Goal: Task Accomplishment & Management: Manage account settings

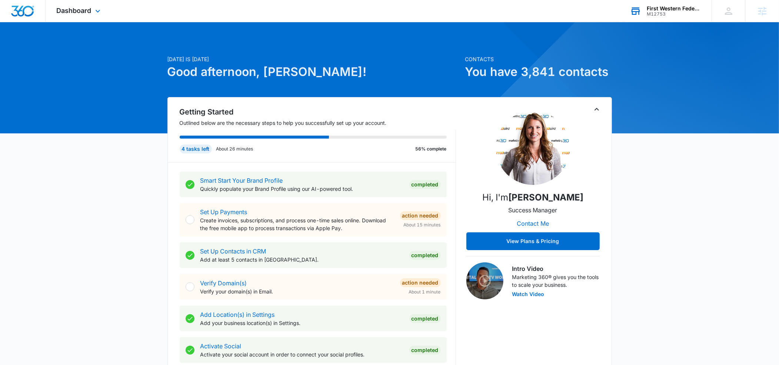
click at [652, 12] on div "M12753" at bounding box center [674, 13] width 54 height 5
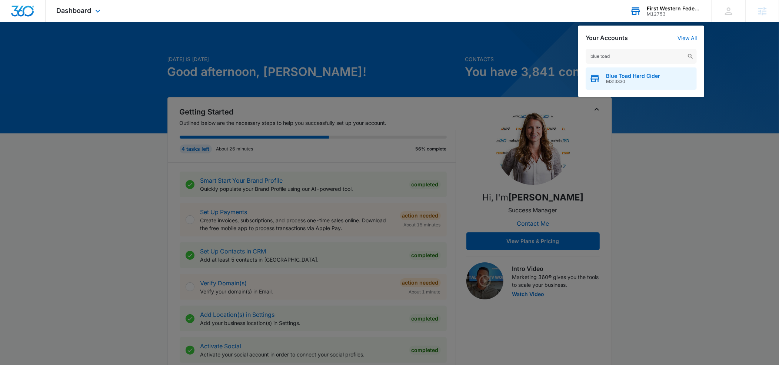
type input "blue toad"
click at [616, 74] on span "Blue Toad Hard Cider" at bounding box center [633, 76] width 54 height 6
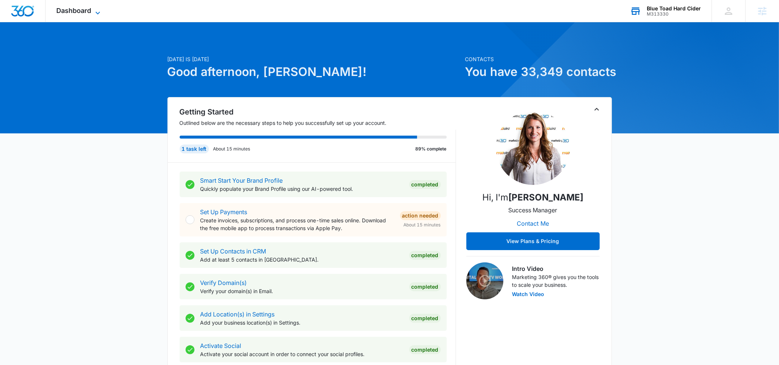
click at [96, 13] on icon at bounding box center [97, 13] width 9 height 9
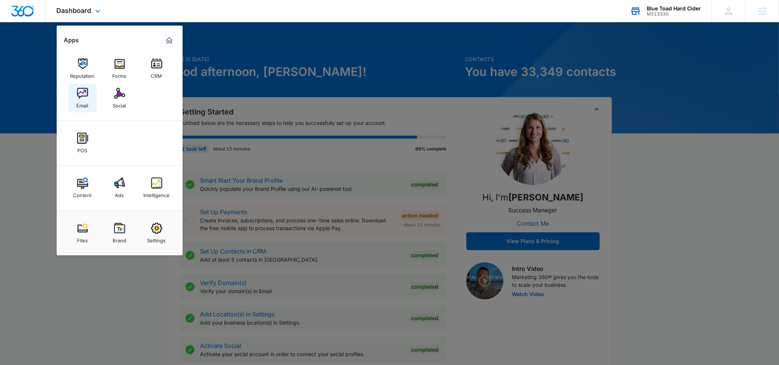
click at [88, 100] on div "Email" at bounding box center [83, 104] width 12 height 10
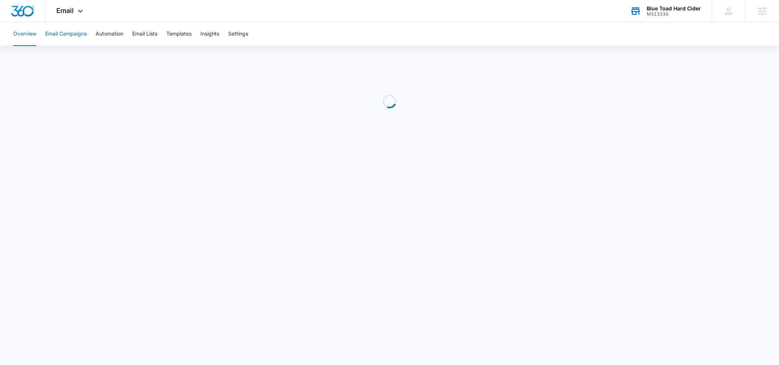
click at [66, 34] on button "Email Campaigns" at bounding box center [65, 34] width 41 height 24
click at [109, 36] on button "Automation" at bounding box center [110, 34] width 28 height 24
click at [81, 34] on button "Email Campaigns" at bounding box center [65, 34] width 41 height 24
click at [80, 13] on icon at bounding box center [80, 13] width 9 height 9
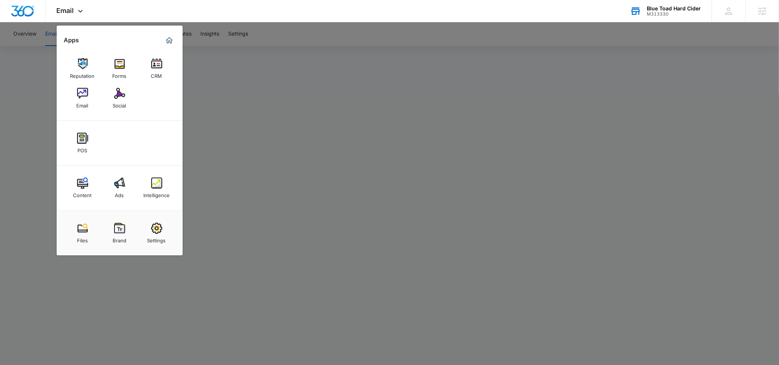
click at [114, 71] on div "Forms" at bounding box center [120, 74] width 14 height 10
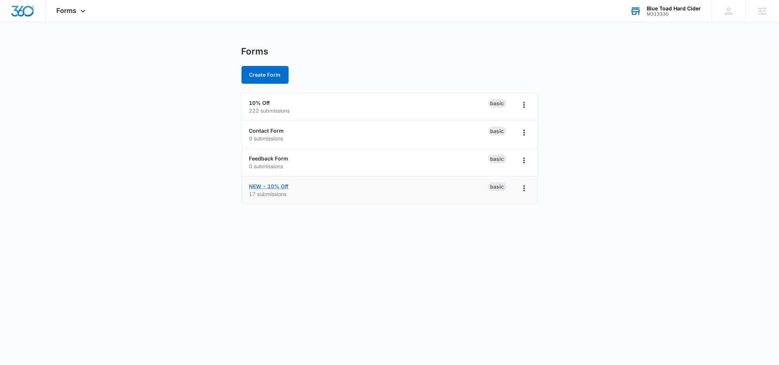
click at [263, 185] on link "NEW - 10% Off" at bounding box center [268, 186] width 39 height 6
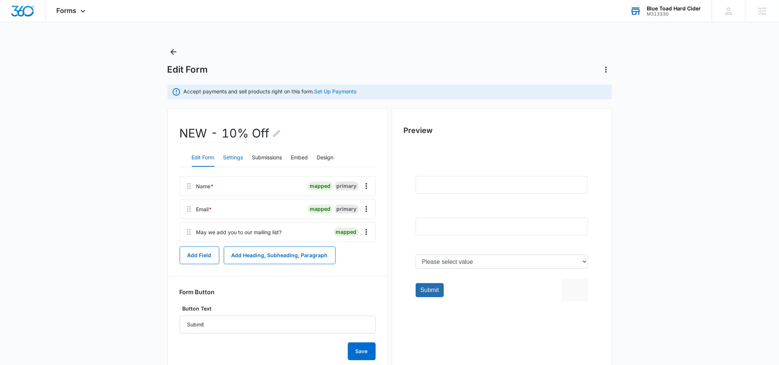
click at [237, 159] on button "Settings" at bounding box center [233, 158] width 20 height 18
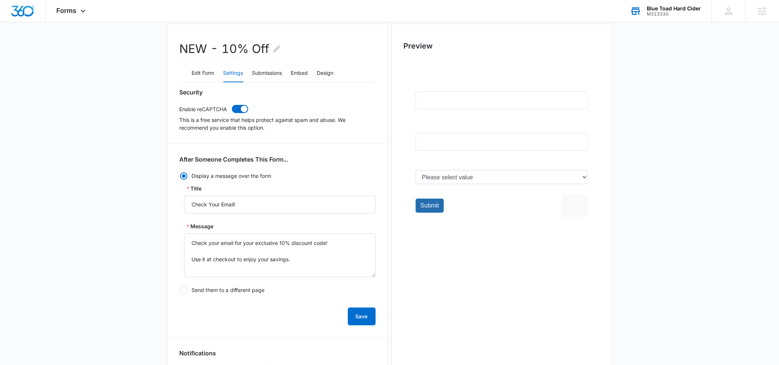
scroll to position [86, 0]
drag, startPoint x: 203, startPoint y: 258, endPoint x: 207, endPoint y: 258, distance: 4.1
click at [207, 258] on textarea "Check your email for your exclusive 10% discount code! Use it at checkout to en…" at bounding box center [279, 254] width 191 height 44
paste textarea "DRINKREALVAAPPLES"
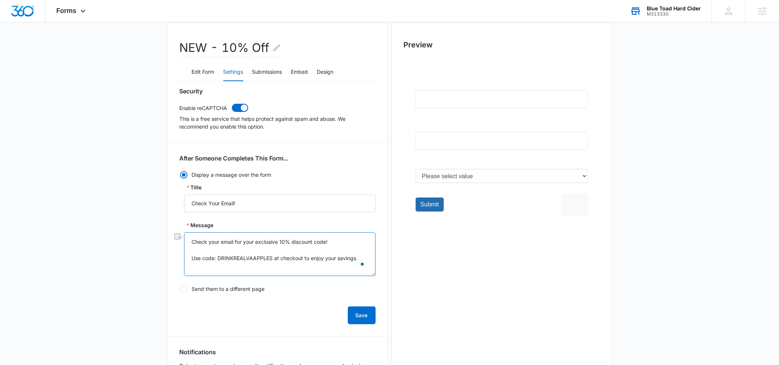
drag, startPoint x: 190, startPoint y: 241, endPoint x: 331, endPoint y: 243, distance: 141.5
click at [331, 243] on textarea "Check your email for your exclusive 10% discount code! Use code: DRINKREALVAAPP…" at bounding box center [279, 254] width 191 height 44
type textarea "Use code: DRINKREALVAAPPLES at checkout to enjoy your savings."
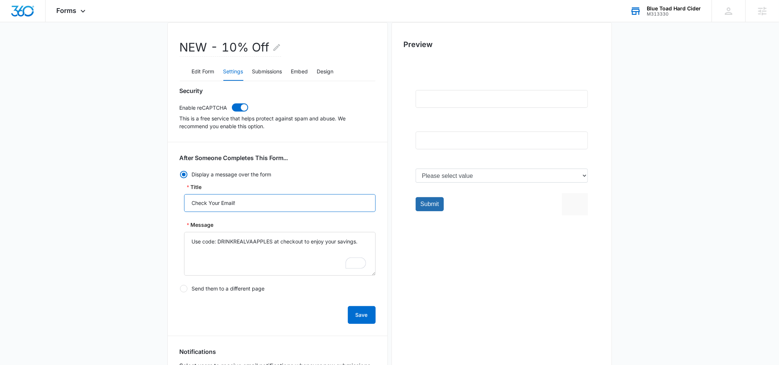
drag, startPoint x: 192, startPoint y: 202, endPoint x: 236, endPoint y: 202, distance: 44.1
click at [236, 202] on input "Check Your Email!" at bounding box center [279, 203] width 191 height 18
type input "Here's Your Code!"
click at [367, 312] on button "Save" at bounding box center [362, 315] width 28 height 18
click at [264, 70] on button "Submissions" at bounding box center [267, 72] width 30 height 18
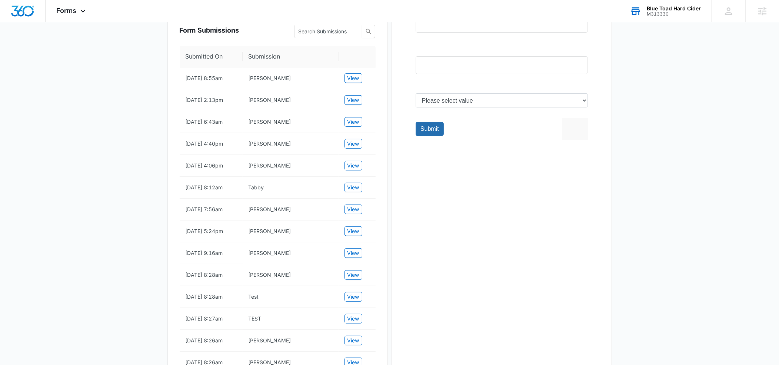
scroll to position [162, 0]
click at [77, 10] on div "Forms Apps Reputation Forms CRM Email Social POS Content Ads Intelligence Files…" at bounding box center [72, 11] width 53 height 22
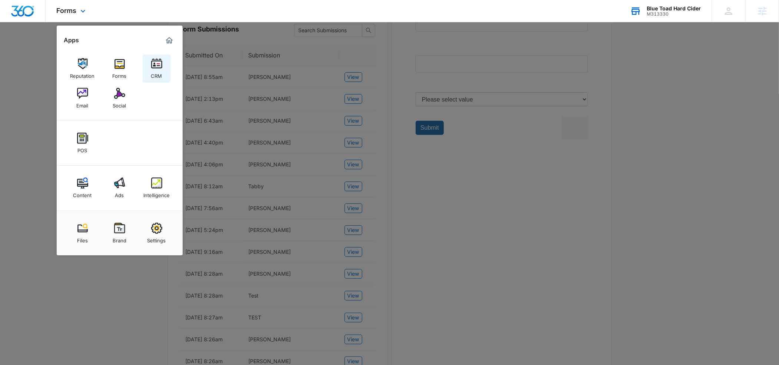
click at [157, 75] on div "CRM" at bounding box center [156, 74] width 11 height 10
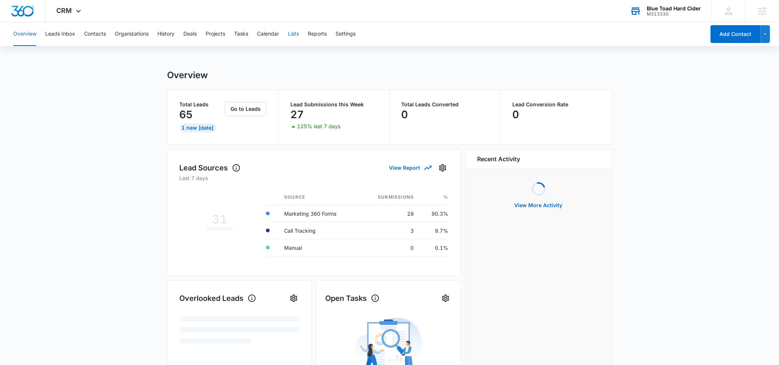
click at [294, 36] on button "Lists" at bounding box center [293, 34] width 11 height 24
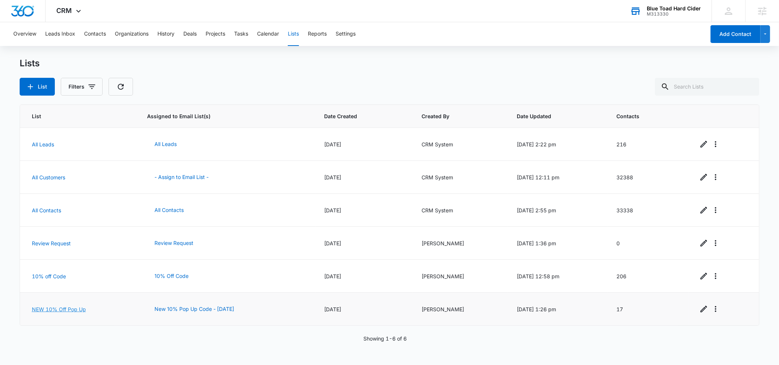
click at [81, 310] on link "NEW 10% Off Pop Up" at bounding box center [59, 309] width 54 height 6
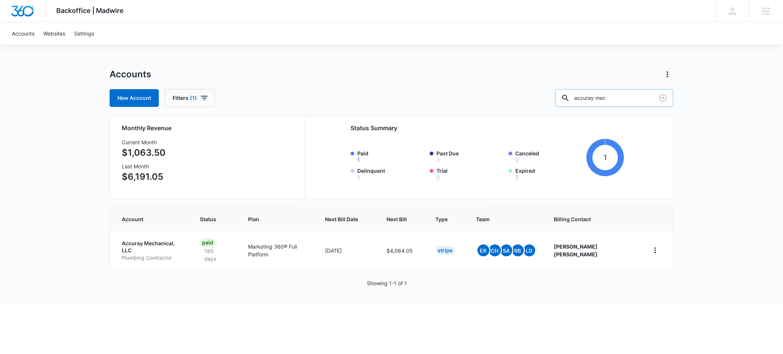
drag, startPoint x: 631, startPoint y: 99, endPoint x: 582, endPoint y: 99, distance: 48.1
click at [582, 99] on div "accuray mec" at bounding box center [614, 98] width 118 height 18
type input "skin relie"
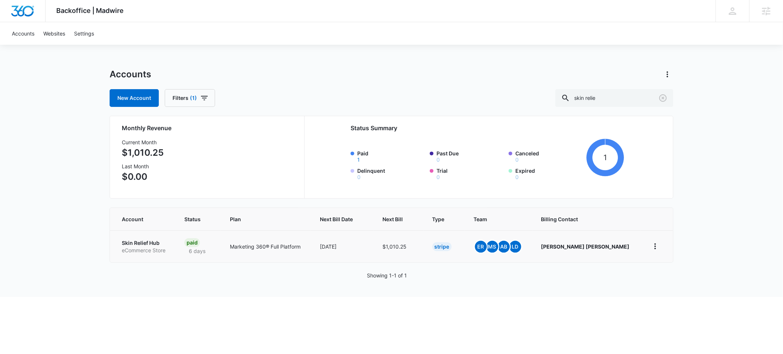
click at [133, 242] on p "Skin Relief Hub" at bounding box center [144, 243] width 45 height 7
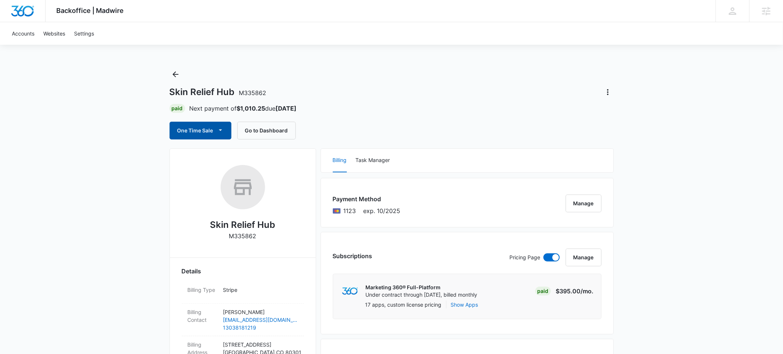
click at [216, 132] on span "button" at bounding box center [220, 130] width 9 height 9
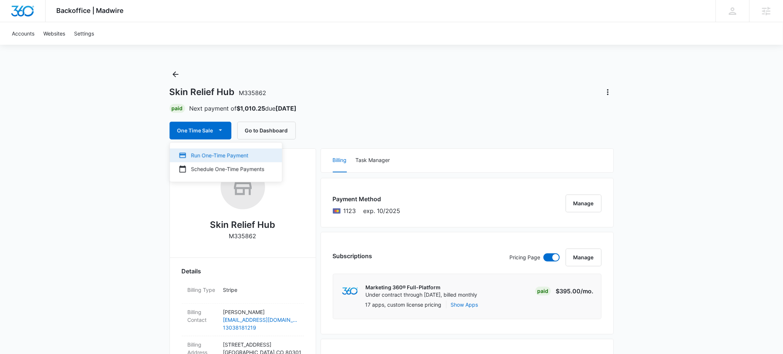
click at [206, 153] on div "Run One-Time Payment" at bounding box center [222, 155] width 86 height 8
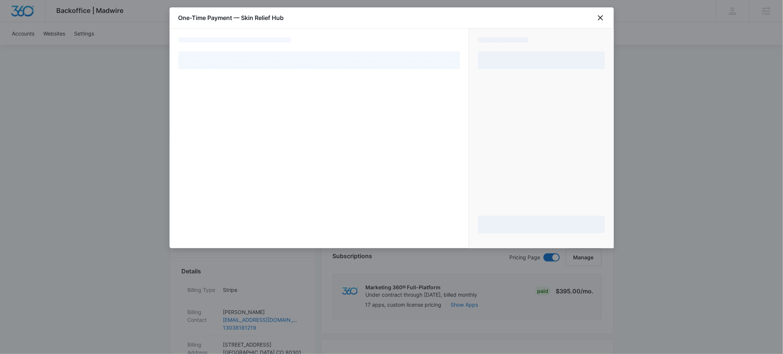
select select "pm_1RtAV0A4n8RTgNjUjYPypkP4"
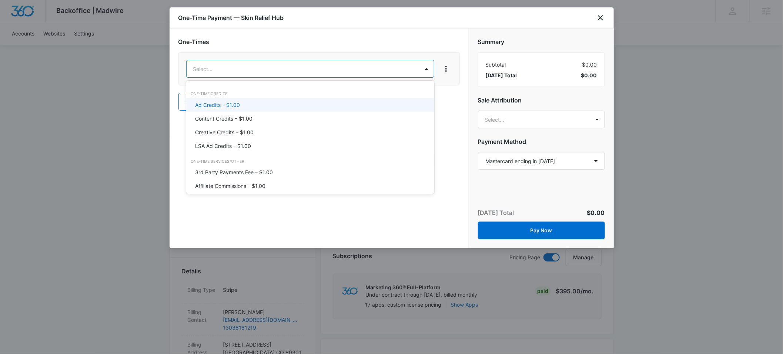
click at [234, 101] on p "Ad Credits – $1.00" at bounding box center [217, 105] width 45 height 8
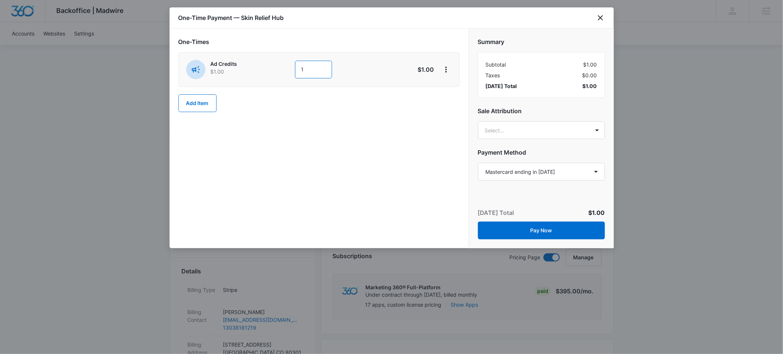
drag, startPoint x: 305, startPoint y: 69, endPoint x: 296, endPoint y: 69, distance: 9.3
click at [296, 69] on input "1" at bounding box center [313, 70] width 37 height 18
type input "600"
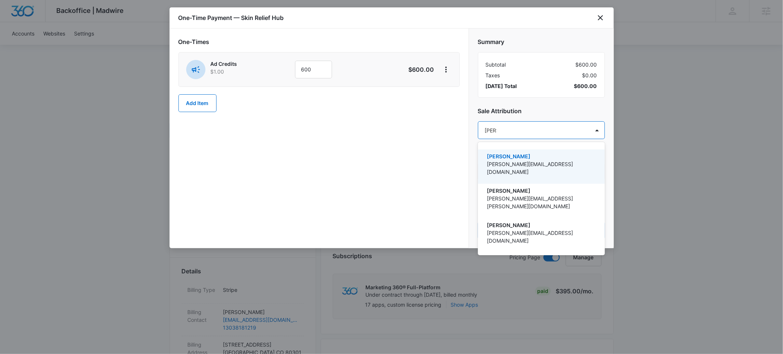
type input "[PERSON_NAME] re"
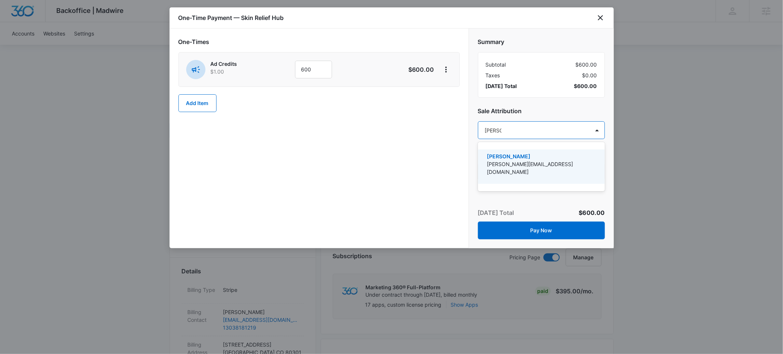
click at [506, 156] on p "[PERSON_NAME]" at bounding box center [541, 157] width 108 height 8
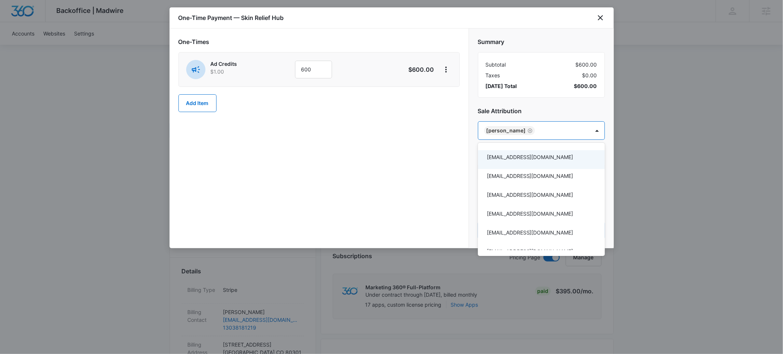
click at [536, 108] on div at bounding box center [391, 177] width 783 height 354
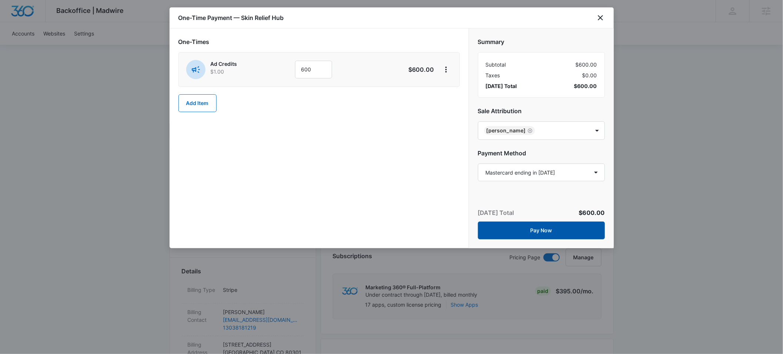
click at [550, 230] on button "Pay Now" at bounding box center [541, 231] width 127 height 18
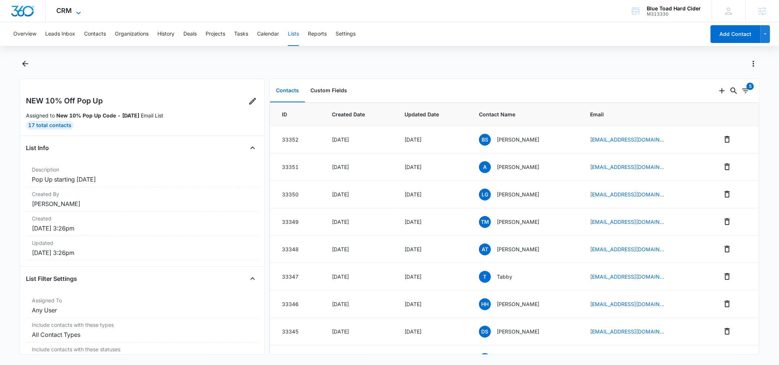
click at [76, 13] on icon at bounding box center [78, 13] width 9 height 9
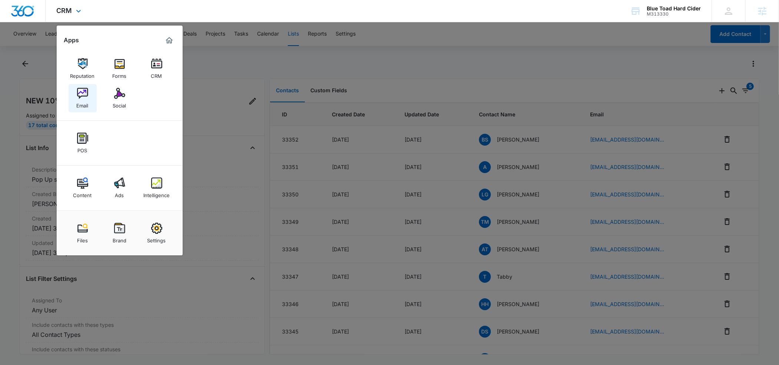
click at [84, 100] on div "Email" at bounding box center [83, 104] width 12 height 10
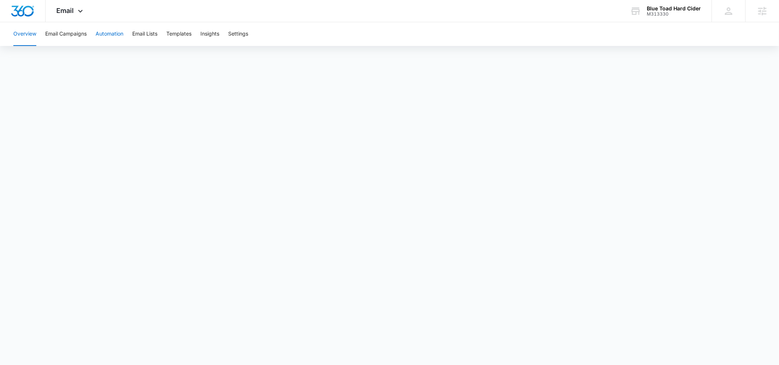
click at [109, 35] on button "Automation" at bounding box center [110, 34] width 28 height 24
click at [157, 33] on button "Email Lists" at bounding box center [144, 34] width 25 height 24
